Goal: Find specific page/section: Find specific page/section

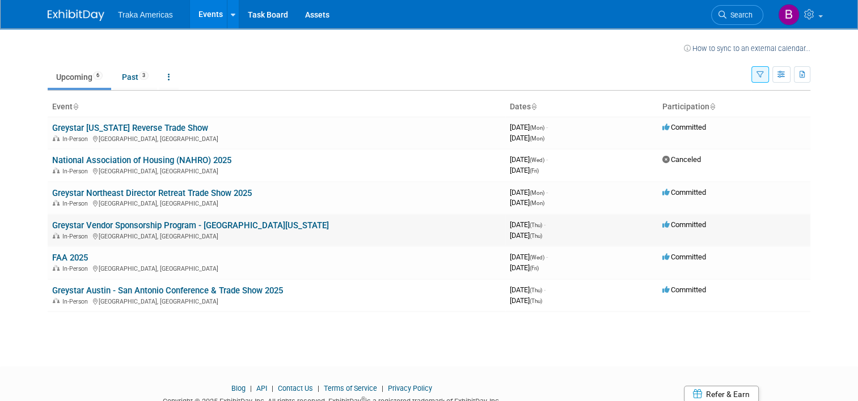
click at [168, 224] on link "Greystar Vendor Sponsorship Program - [GEOGRAPHIC_DATA][US_STATE]" at bounding box center [190, 226] width 277 height 10
click at [166, 228] on link "Greystar Vendor Sponsorship Program - [GEOGRAPHIC_DATA][US_STATE]" at bounding box center [190, 226] width 277 height 10
